Goal: Check status

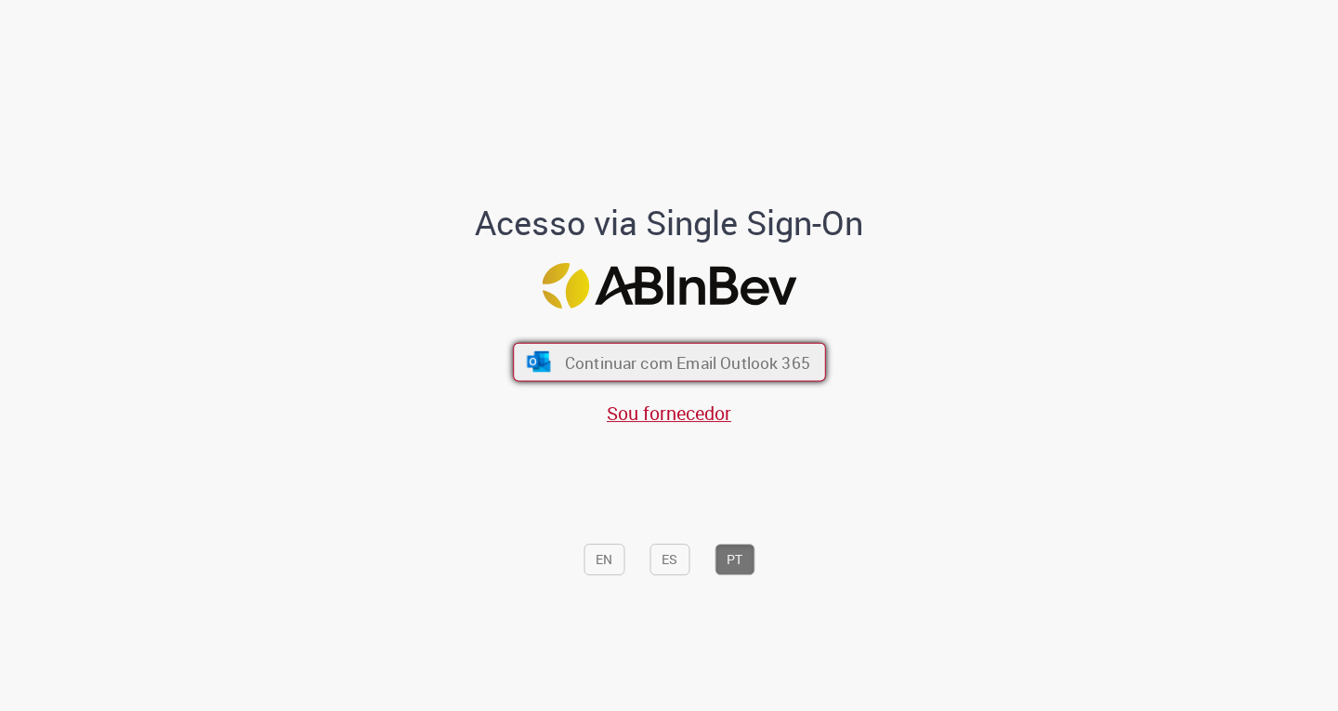
click at [651, 361] on span "Continuar com Email Outlook 365" at bounding box center [686, 361] width 245 height 21
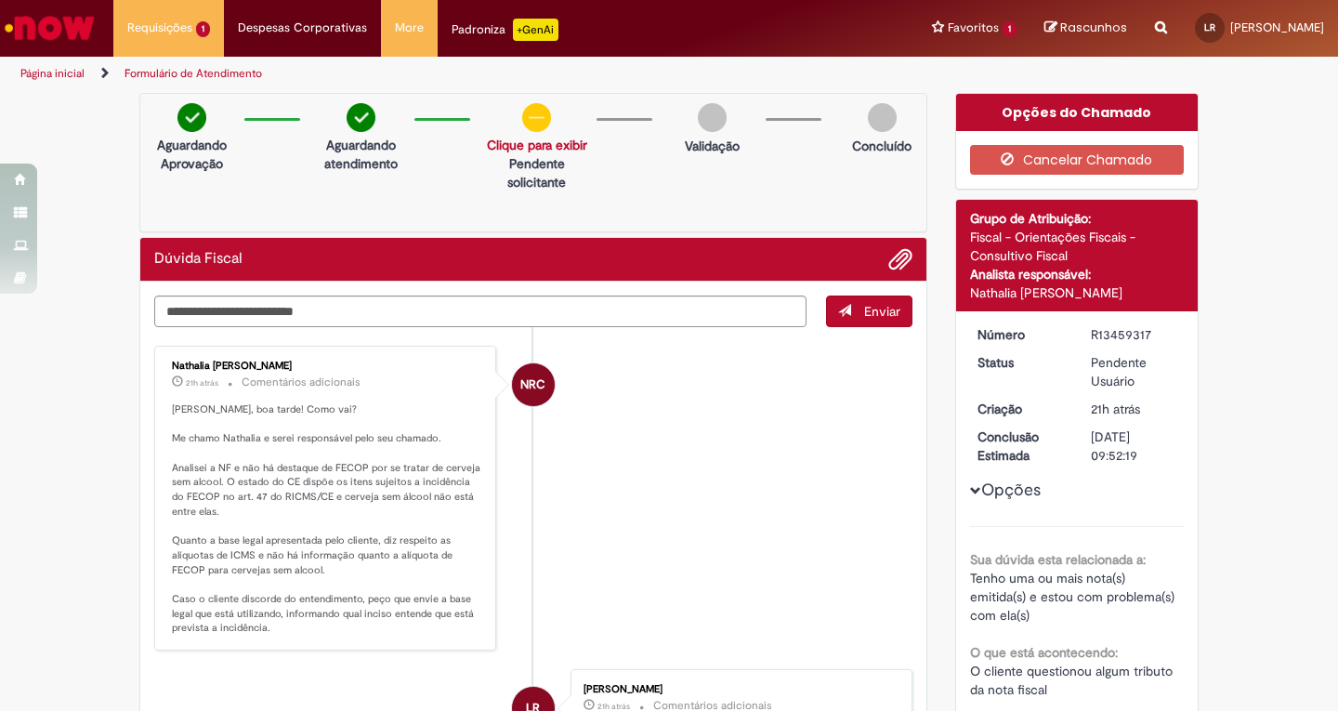
click at [519, 144] on link "Clique para exibir" at bounding box center [537, 145] width 100 height 17
click at [622, 164] on div "Aguardando Aprovação Aguardando atendimento Solicitação aprovada Clique para ex…" at bounding box center [533, 162] width 788 height 139
